Goal: Information Seeking & Learning: Learn about a topic

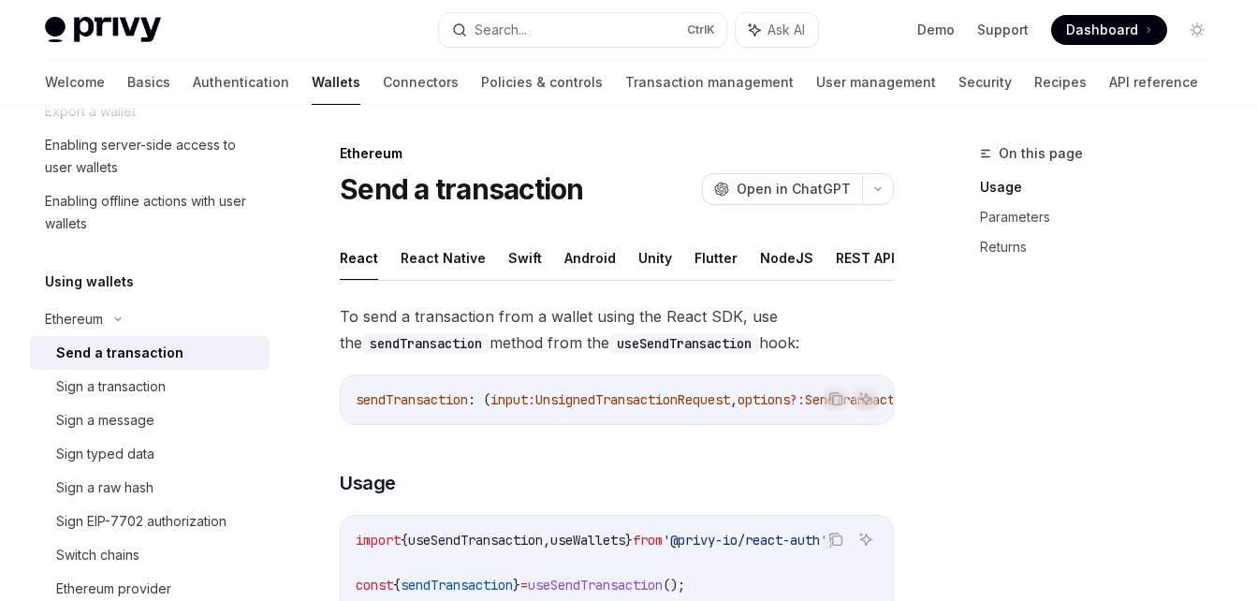
scroll to position [112, 0]
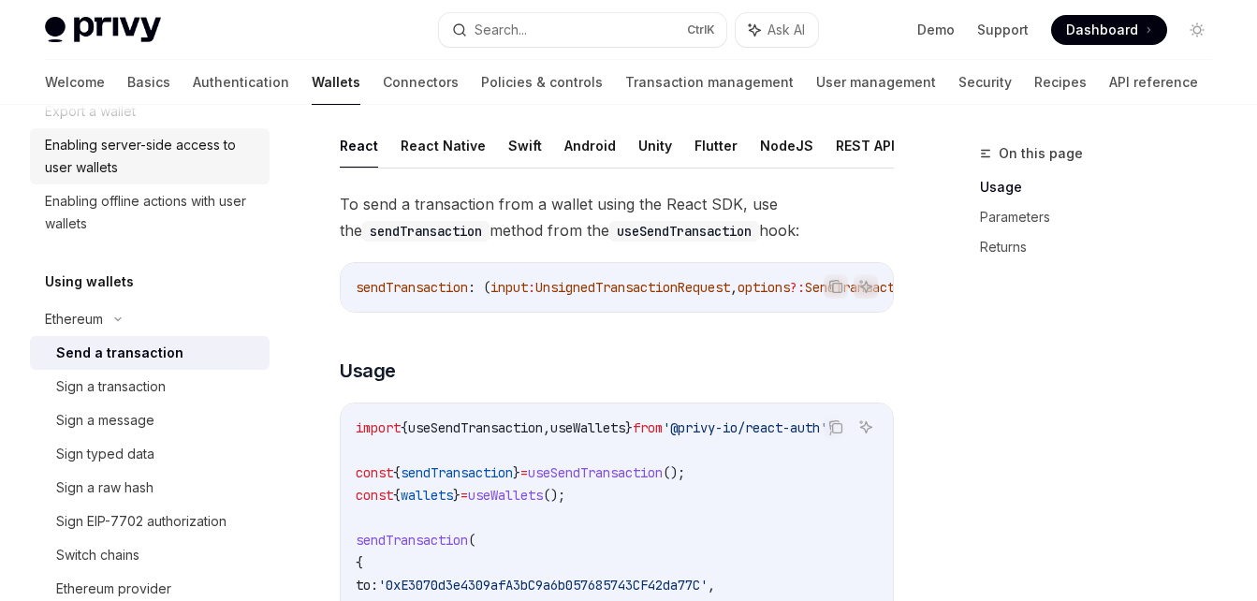
click at [94, 151] on div "Enabling server-side access to user wallets" at bounding box center [151, 156] width 213 height 45
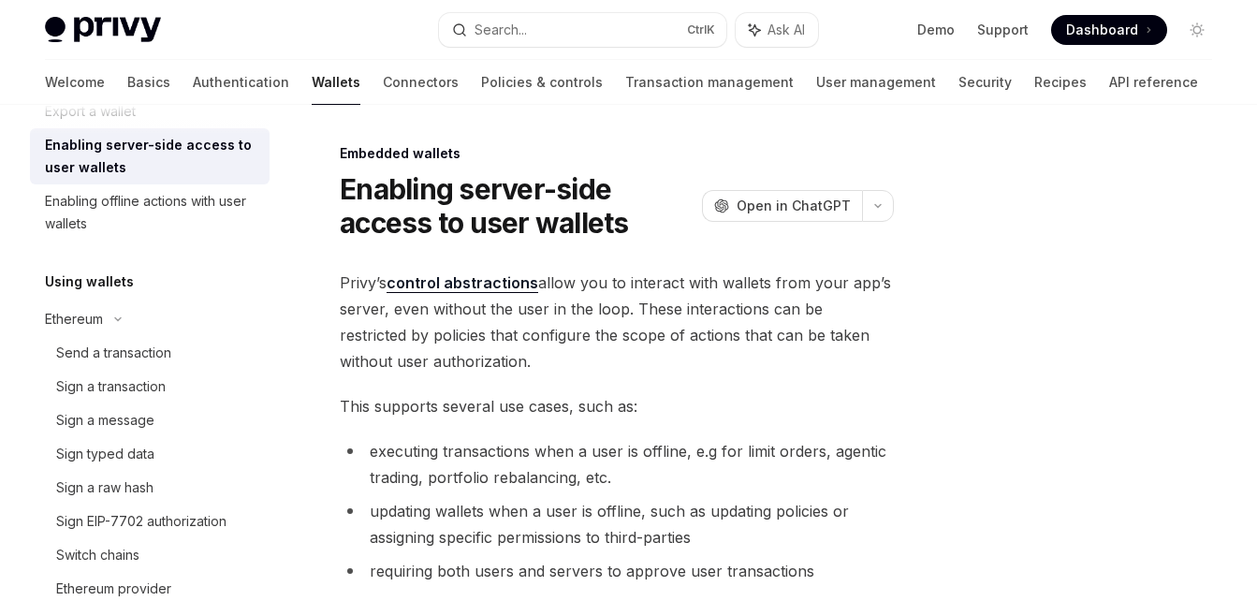
scroll to position [525, 0]
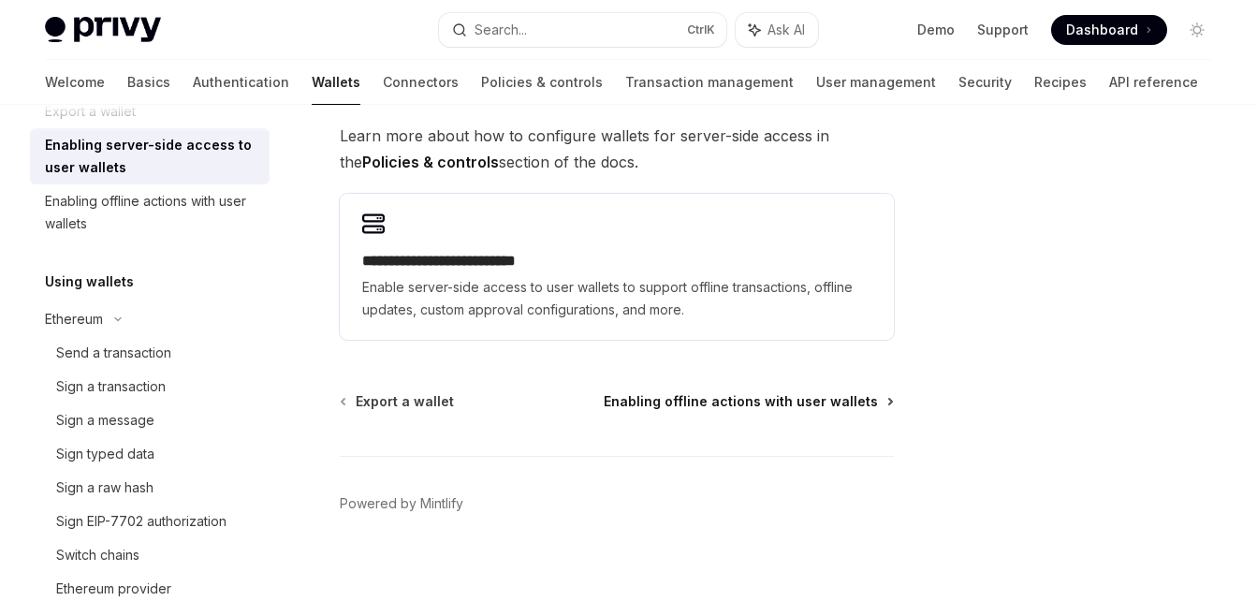
click at [702, 398] on span "Enabling offline actions with user wallets" at bounding box center [741, 401] width 274 height 19
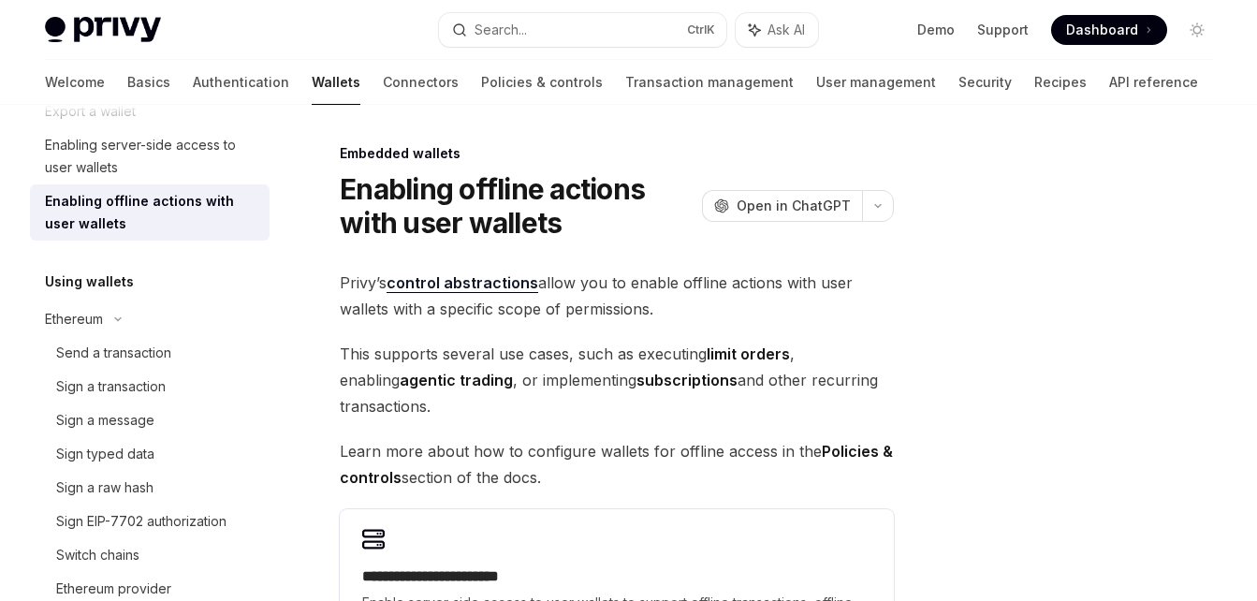
click at [470, 286] on link "control abstractions" at bounding box center [462, 283] width 152 height 20
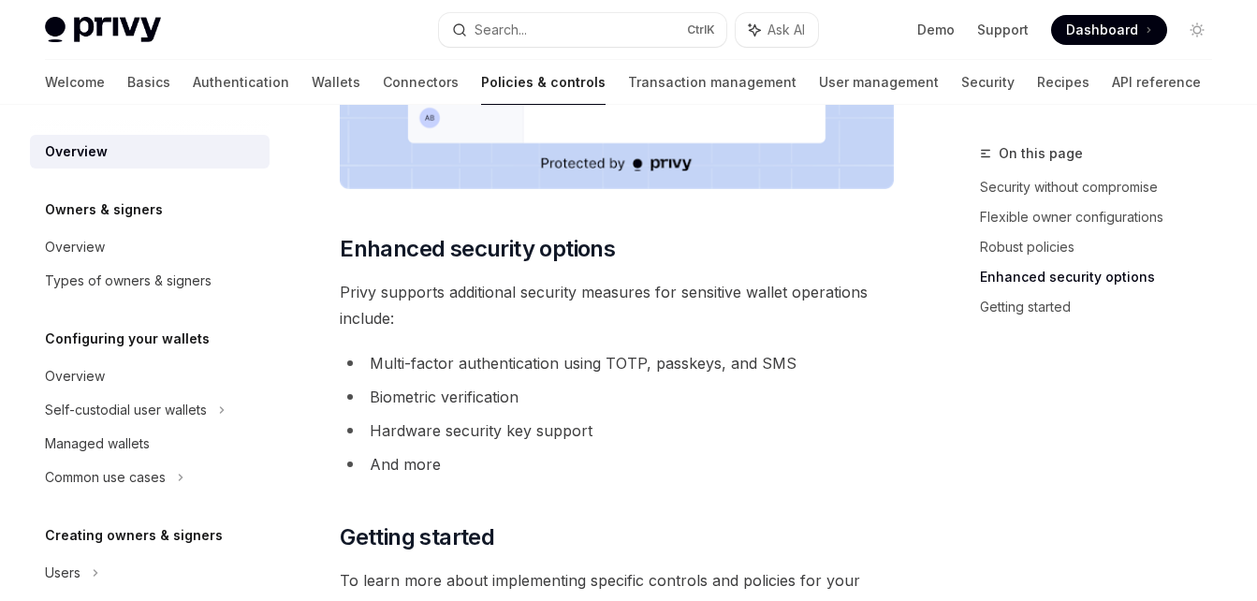
scroll to position [1845, 0]
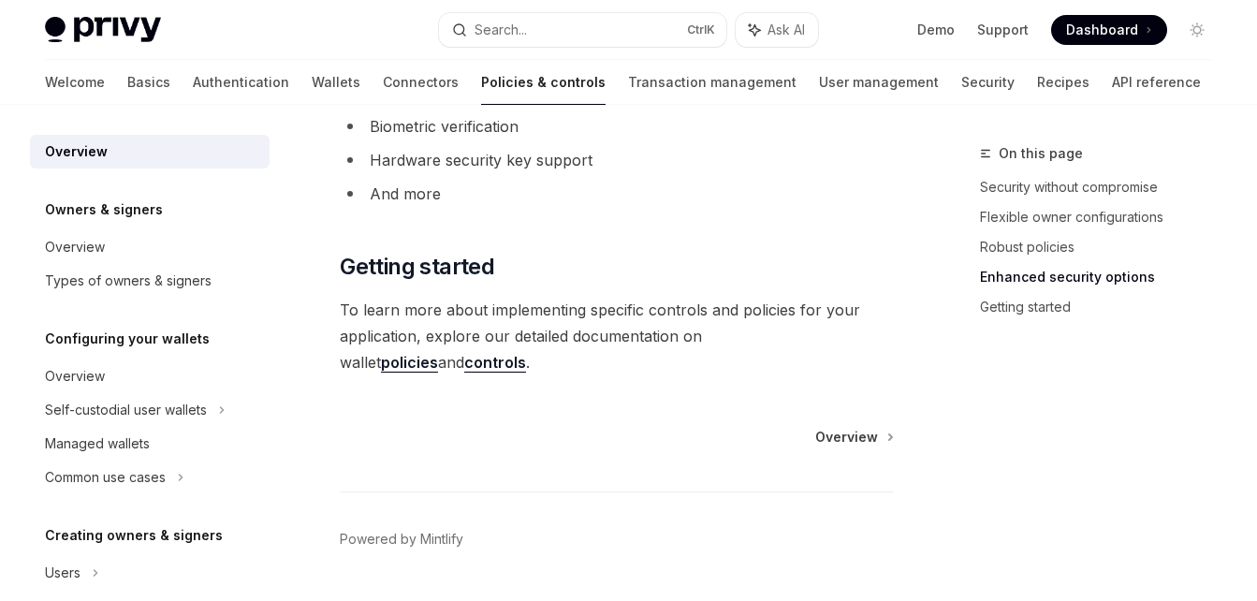
click at [1008, 302] on link "Getting started" at bounding box center [1103, 307] width 247 height 30
click at [870, 428] on span "Overview" at bounding box center [846, 437] width 63 height 19
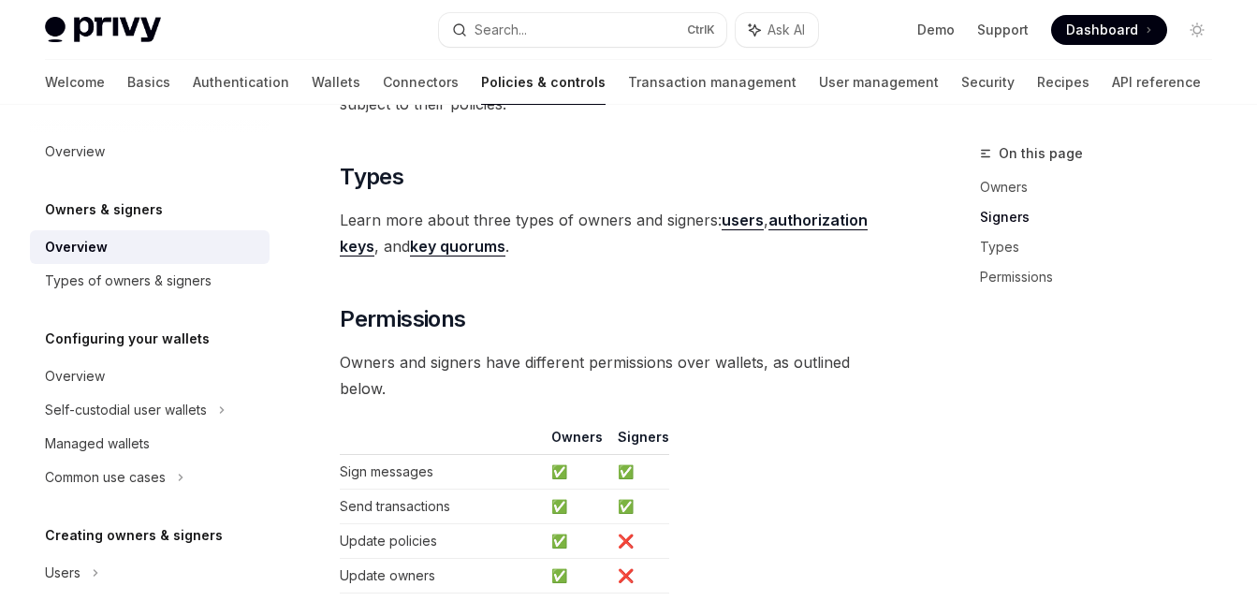
scroll to position [1949, 0]
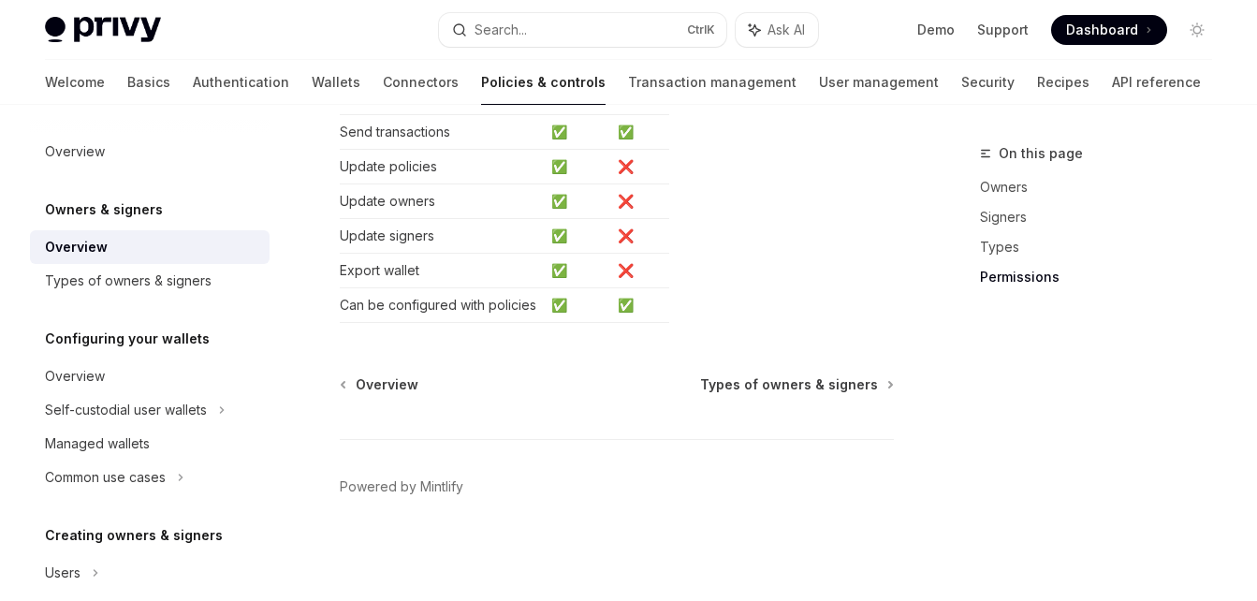
click at [837, 395] on div "Overview Types of owners & signers Powered by [PERSON_NAME]" at bounding box center [617, 487] width 554 height 225
click at [787, 385] on span "Types of owners & signers" at bounding box center [789, 384] width 178 height 19
type textarea "*"
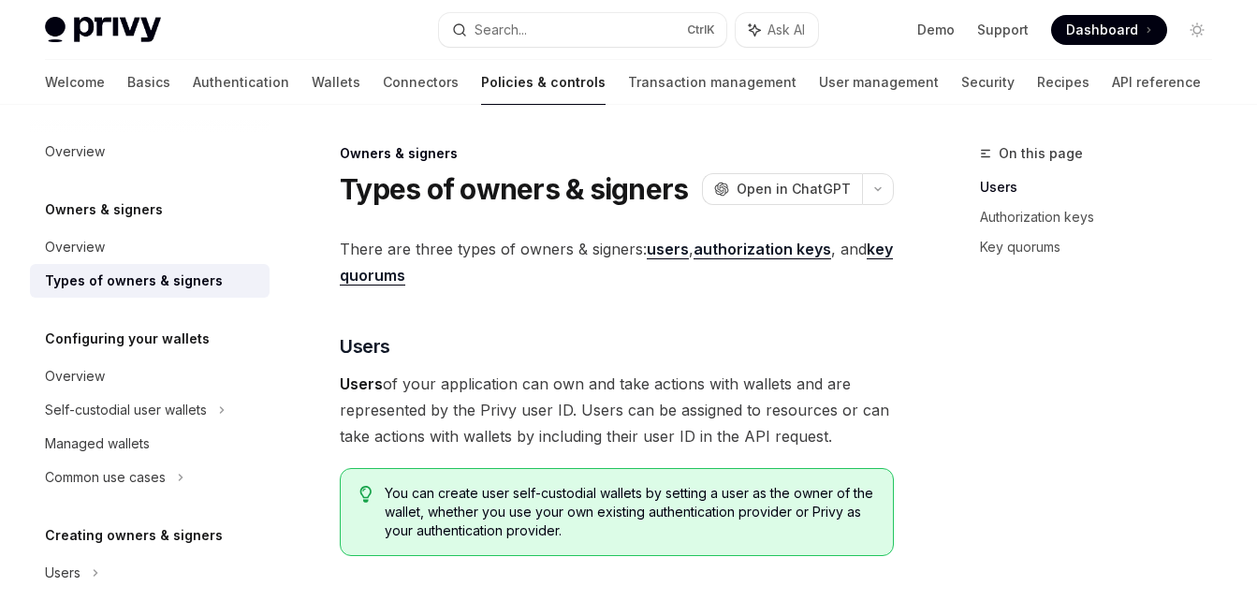
scroll to position [525, 0]
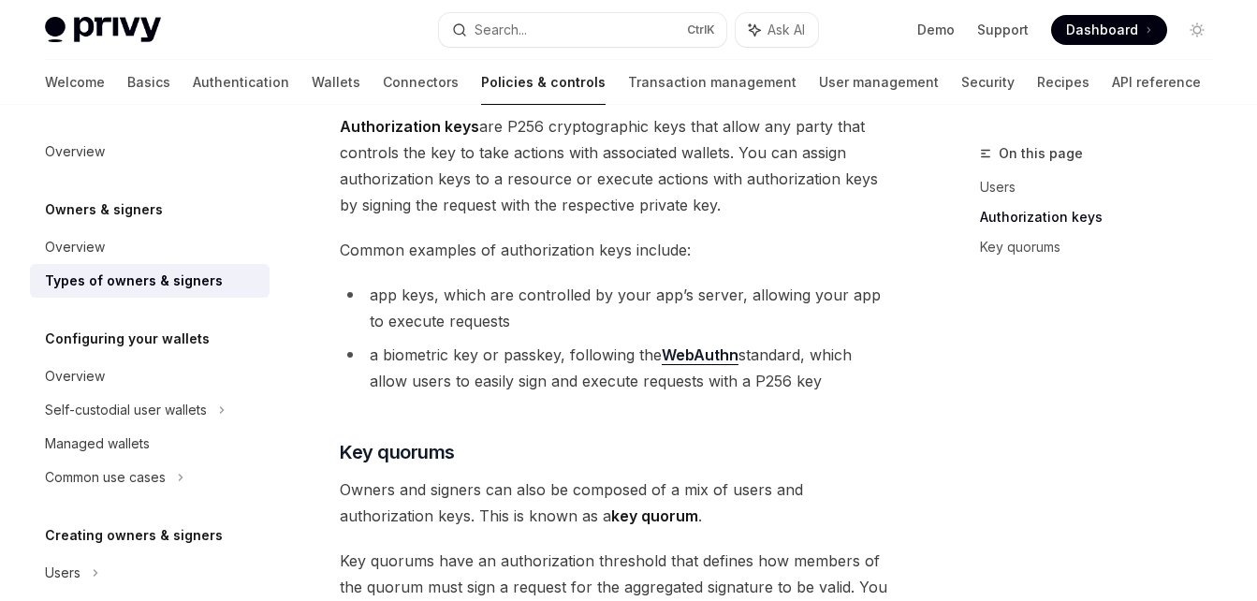
click at [690, 361] on link "WebAuthn" at bounding box center [700, 355] width 77 height 20
